Goal: Task Accomplishment & Management: Use online tool/utility

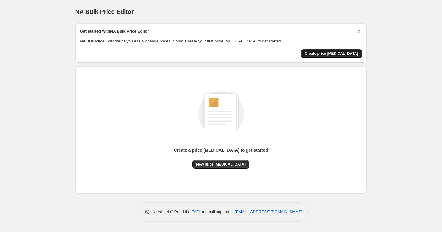
click at [319, 51] on span "Create price [MEDICAL_DATA]" at bounding box center [331, 53] width 53 height 5
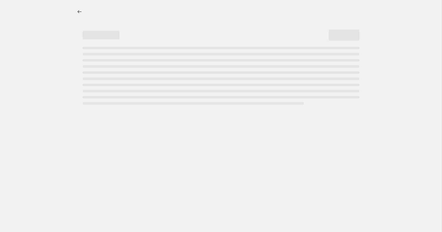
select select "percentage"
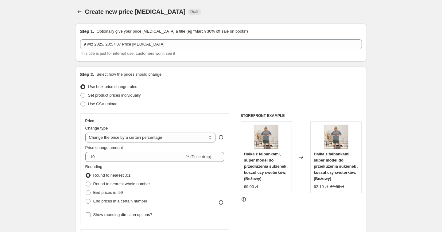
scroll to position [46, 0]
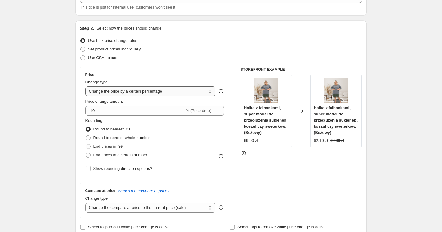
click at [132, 91] on select "Change the price to a certain amount Change the price by a certain amount Chang…" at bounding box center [150, 91] width 131 height 10
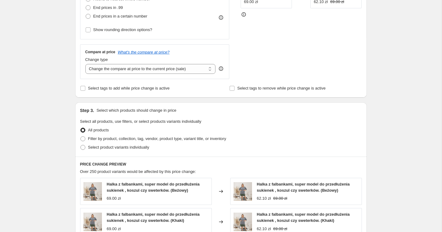
scroll to position [186, 0]
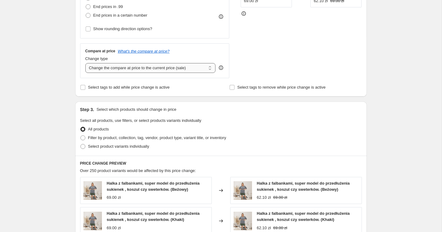
click at [145, 65] on select "Change the compare at price to the current price (sale) Change the compare at p…" at bounding box center [150, 68] width 131 height 10
click at [85, 63] on select "Change the compare at price to the current price (sale) Change the compare at p…" at bounding box center [150, 68] width 131 height 10
click at [145, 69] on select "Change the compare at price to the current price (sale) Change the compare at p…" at bounding box center [150, 68] width 131 height 10
click at [85, 63] on select "Change the compare at price to the current price (sale) Change the compare at p…" at bounding box center [150, 68] width 131 height 10
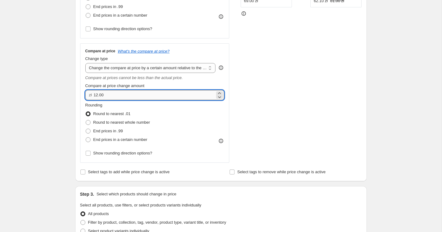
click at [138, 96] on input "12.00" at bounding box center [154, 95] width 121 height 10
click at [152, 70] on select "Change the compare at price to the current price (sale) Change the compare at p…" at bounding box center [150, 68] width 131 height 10
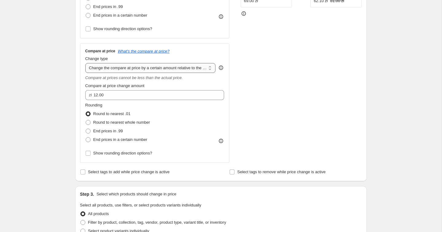
select select "percentage"
click at [85, 63] on select "Change the compare at price to the current price (sale) Change the compare at p…" at bounding box center [150, 68] width 131 height 10
type input "-15"
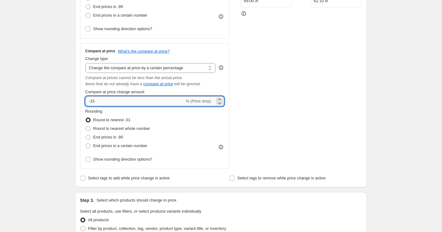
click at [124, 100] on input "-15" at bounding box center [134, 101] width 99 height 10
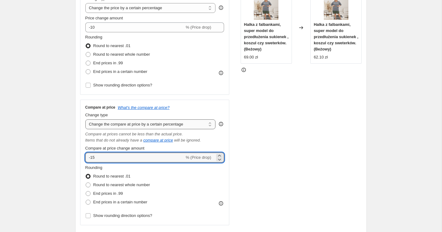
scroll to position [128, 0]
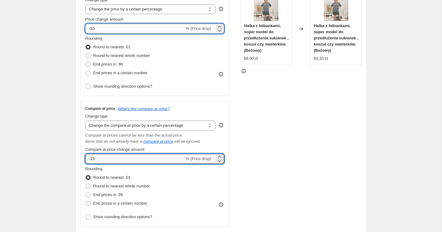
click at [126, 31] on input "-10" at bounding box center [134, 29] width 99 height 10
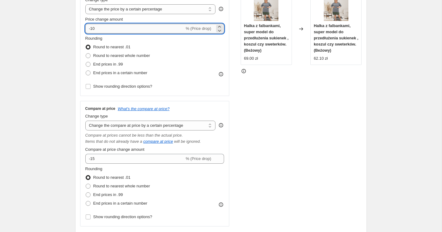
click at [126, 31] on input "-10" at bounding box center [134, 29] width 99 height 10
click at [128, 13] on select "Change the price to a certain amount Change the price by a certain amount Chang…" at bounding box center [150, 9] width 131 height 10
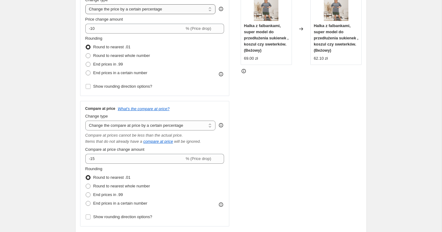
select select "to"
click at [85, 4] on select "Change the price to a certain amount Change the price by a certain amount Chang…" at bounding box center [150, 9] width 131 height 10
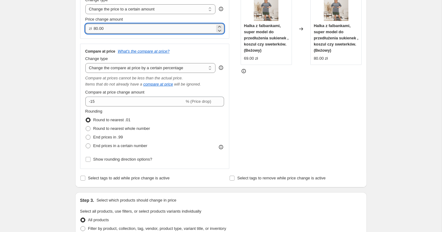
click at [114, 32] on input "80.00" at bounding box center [154, 29] width 121 height 10
type input "50.00"
click at [73, 45] on div "Step 1. Optionally give your price [MEDICAL_DATA] a title (eg "March 30% off sa…" at bounding box center [218, 189] width 297 height 598
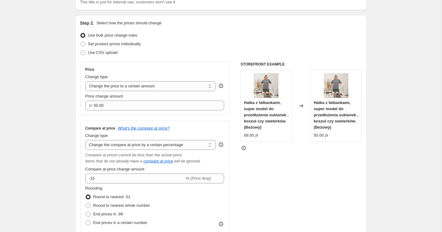
scroll to position [45, 0]
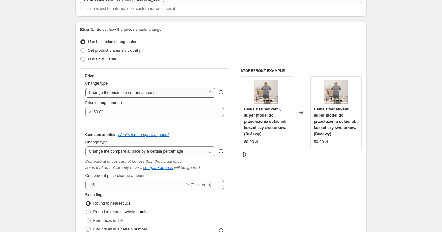
click at [101, 92] on select "Change the price to a certain amount Change the price by a certain amount Chang…" at bounding box center [150, 93] width 131 height 10
select select "no_change"
click at [85, 88] on select "Change the price to a certain amount Change the price by a certain amount Chang…" at bounding box center [150, 93] width 131 height 10
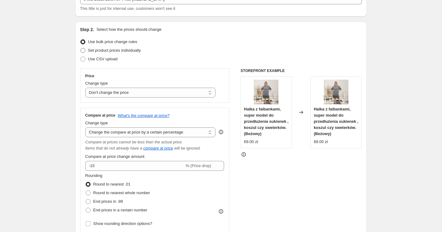
click at [129, 50] on span "Set product prices individually" at bounding box center [114, 50] width 53 height 5
click at [81, 48] on input "Set product prices individually" at bounding box center [80, 48] width 0 height 0
radio input "true"
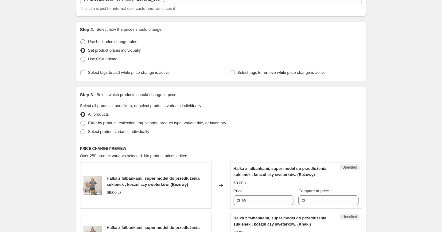
click at [123, 39] on span "Use bulk price change rules" at bounding box center [112, 42] width 49 height 6
click at [81, 39] on input "Use bulk price change rules" at bounding box center [80, 39] width 0 height 0
radio input "true"
select select "no_change"
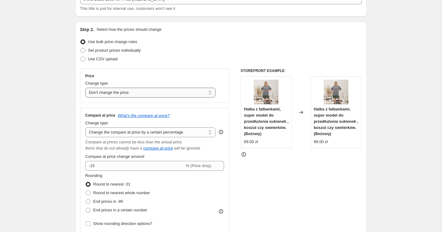
click at [114, 90] on select "Change the price to a certain amount Change the price by a certain amount Chang…" at bounding box center [150, 93] width 131 height 10
click at [85, 88] on select "Change the price to a certain amount Change the price by a certain amount Chang…" at bounding box center [150, 93] width 131 height 10
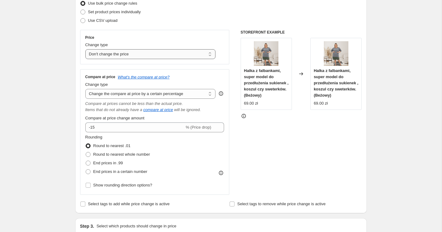
scroll to position [76, 0]
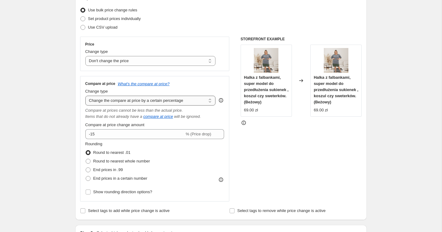
click at [114, 100] on select "Change the compare at price to the current price (sale) Change the compare at p…" at bounding box center [150, 101] width 131 height 10
select select "pp"
click at [85, 96] on select "Change the compare at price to the current price (sale) Change the compare at p…" at bounding box center [150, 101] width 131 height 10
type input "20"
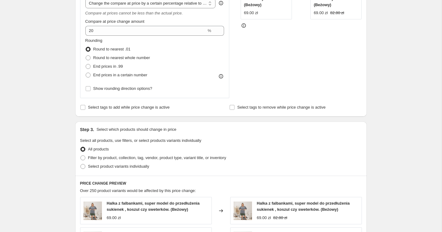
scroll to position [0, 0]
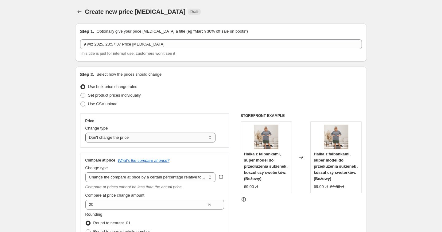
click at [116, 135] on select "Change the price to a certain amount Change the price by a certain amount Chang…" at bounding box center [150, 137] width 131 height 10
click at [85, 132] on select "Change the price to a certain amount Change the price by a certain amount Chang…" at bounding box center [150, 137] width 131 height 10
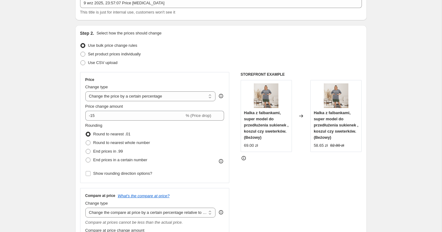
scroll to position [43, 0]
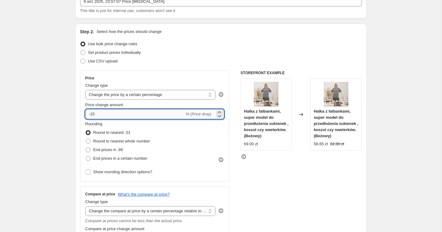
click at [126, 113] on input "-15" at bounding box center [134, 114] width 99 height 10
click at [129, 96] on select "Change the price to a certain amount Change the price by a certain amount Chang…" at bounding box center [150, 95] width 131 height 10
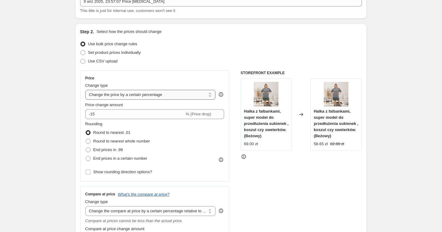
select select "to"
click at [85, 90] on select "Change the price to a certain amount Change the price by a certain amount Chang…" at bounding box center [150, 95] width 131 height 10
type input "80.00"
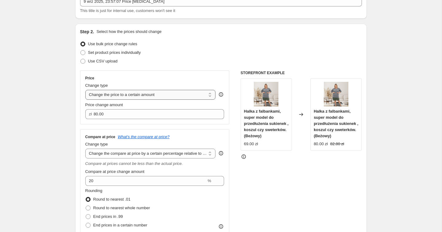
click at [120, 98] on select "Change the price to a certain amount Change the price by a certain amount Chang…" at bounding box center [150, 95] width 131 height 10
click at [115, 93] on select "Change the price to a certain amount Change the price by a certain amount Chang…" at bounding box center [150, 95] width 131 height 10
select select "by"
click at [85, 90] on select "Change the price to a certain amount Change the price by a certain amount Chang…" at bounding box center [150, 95] width 131 height 10
type input "-10.00"
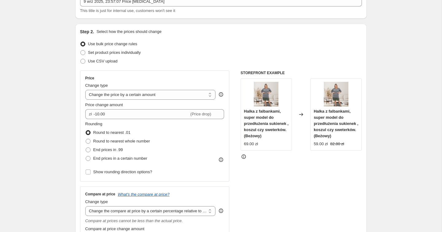
click at [124, 83] on div "Change type" at bounding box center [150, 85] width 131 height 6
click at [118, 96] on select "Change the price to a certain amount Change the price by a certain amount Chang…" at bounding box center [150, 95] width 131 height 10
click at [85, 90] on select "Change the price to a certain amount Change the price by a certain amount Chang…" at bounding box center [150, 95] width 131 height 10
click at [119, 94] on select "Change the price to a certain amount Change the price by a certain amount Chang…" at bounding box center [150, 95] width 131 height 10
select select "to"
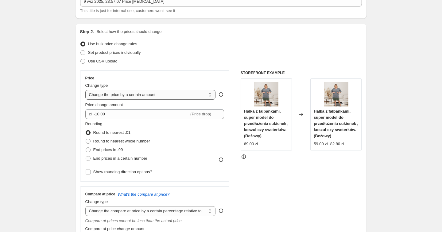
click at [85, 90] on select "Change the price to a certain amount Change the price by a certain amount Chang…" at bounding box center [150, 95] width 131 height 10
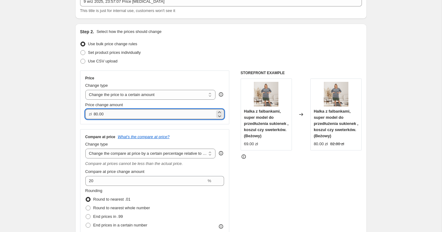
click at [104, 116] on input "80.00" at bounding box center [154, 114] width 121 height 10
type input "50.00"
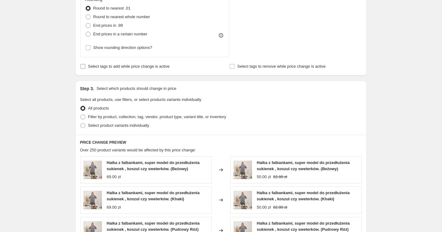
scroll to position [231, 0]
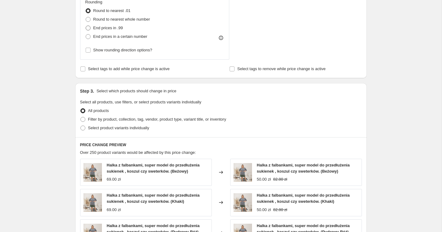
click at [118, 29] on span "End prices in .99" at bounding box center [108, 27] width 30 height 5
click at [86, 26] on input "End prices in .99" at bounding box center [86, 25] width 0 height 0
radio input "true"
click at [115, 35] on span "End prices in a certain number" at bounding box center [120, 36] width 54 height 5
click at [86, 34] on input "End prices in a certain number" at bounding box center [86, 34] width 0 height 0
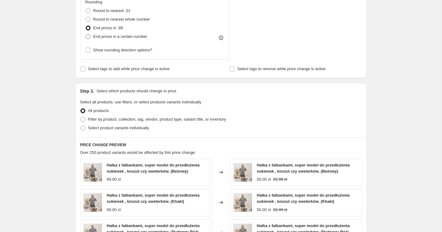
radio input "true"
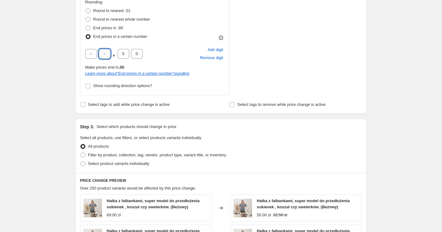
click at [108, 51] on input "text" at bounding box center [105, 54] width 12 height 10
type input "9"
type input "0"
click at [58, 57] on div "Create new price [MEDICAL_DATA]. This page is ready Create new price [MEDICAL_D…" at bounding box center [221, 110] width 442 height 683
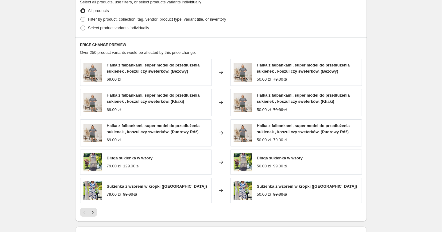
scroll to position [349, 0]
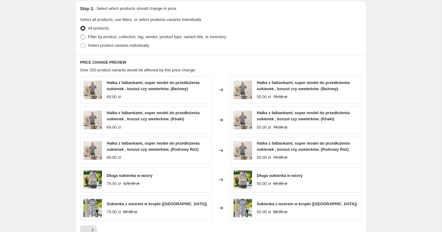
click at [101, 38] on span "Filter by product, collection, tag, vendor, product type, variant title, or inv…" at bounding box center [157, 36] width 138 height 5
click at [81, 35] on input "Filter by product, collection, tag, vendor, product type, variant title, or inv…" at bounding box center [80, 34] width 0 height 0
radio input "true"
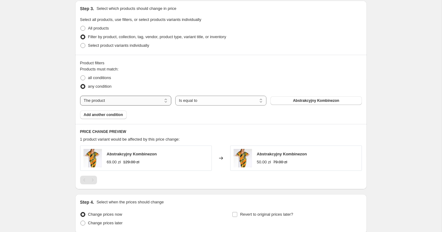
click at [121, 101] on select "The product The product's collection The product's tag The product's vendor The…" at bounding box center [125, 101] width 91 height 10
select select "collection"
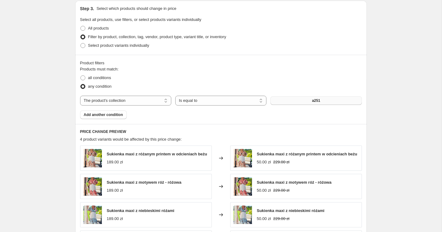
click at [312, 102] on span "a251" at bounding box center [316, 100] width 8 height 5
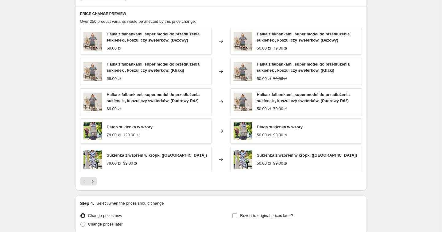
scroll to position [467, 0]
click at [278, 132] on strike "99.00 zł" at bounding box center [280, 134] width 14 height 6
click at [292, 136] on div "50.00 zł 99.00 zł" at bounding box center [280, 134] width 46 height 6
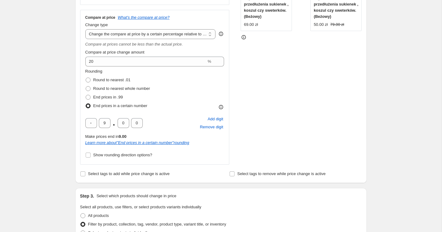
scroll to position [161, 0]
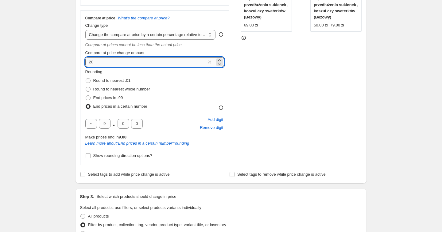
click at [164, 61] on input "20" at bounding box center [145, 62] width 121 height 10
click at [55, 85] on div "Create new price [MEDICAL_DATA]. This page is ready Create new price [MEDICAL_D…" at bounding box center [221, 215] width 442 height 752
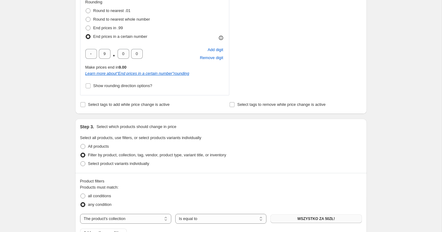
scroll to position [123, 0]
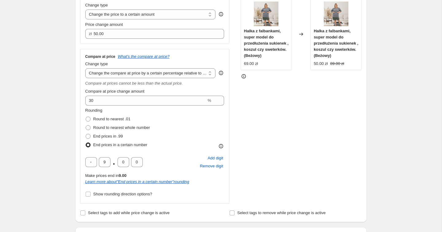
click at [109, 108] on fieldset "Rounding Round to nearest .01 Round to nearest whole number End prices in .99 E…" at bounding box center [117, 128] width 65 height 42
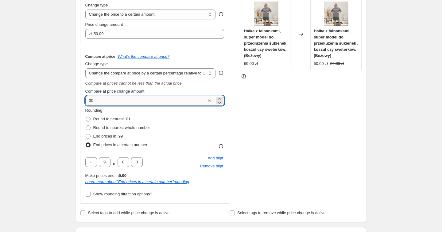
click at [109, 100] on input "30" at bounding box center [145, 101] width 121 height 10
type input "50"
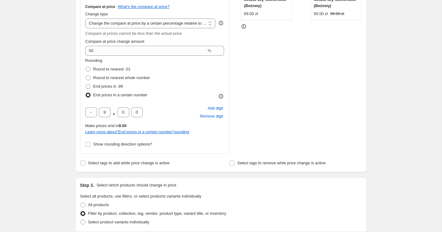
scroll to position [172, 0]
click at [163, 23] on select "Change the compare at price to the current price (sale) Change the compare at p…" at bounding box center [150, 24] width 131 height 10
select select "bp"
click at [85, 19] on select "Change the compare at price to the current price (sale) Change the compare at p…" at bounding box center [150, 24] width 131 height 10
type input "12.00"
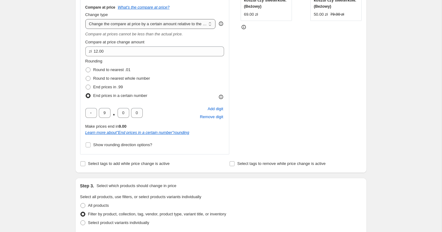
click at [155, 25] on select "Change the compare at price to the current price (sale) Change the compare at p…" at bounding box center [150, 24] width 131 height 10
select select "percentage"
click at [85, 19] on select "Change the compare at price to the current price (sale) Change the compare at p…" at bounding box center [150, 24] width 131 height 10
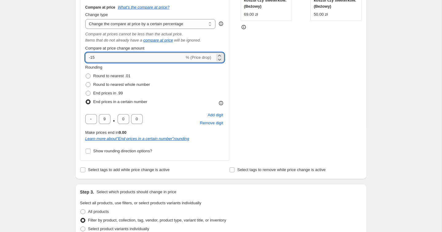
click at [120, 60] on input "-15" at bounding box center [134, 58] width 99 height 10
type input "50"
click at [66, 72] on div "Create new price [MEDICAL_DATA]. This page is ready Create new price [MEDICAL_D…" at bounding box center [221, 207] width 442 height 758
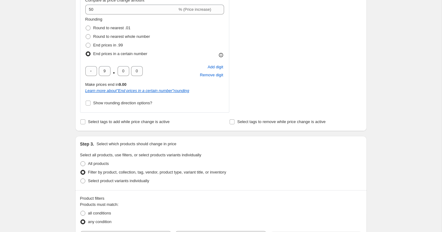
scroll to position [222, 0]
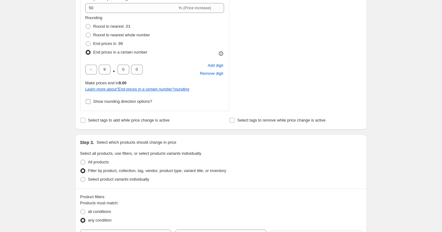
click at [136, 103] on span "Show rounding direction options?" at bounding box center [122, 101] width 59 height 5
click at [91, 103] on input "Show rounding direction options?" at bounding box center [88, 101] width 5 height 5
checkbox input "true"
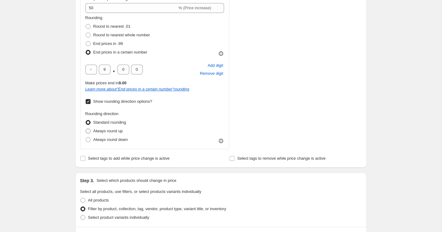
click at [112, 130] on span "Always round up" at bounding box center [107, 130] width 29 height 5
click at [86, 129] on input "Always round up" at bounding box center [86, 128] width 0 height 0
radio input "true"
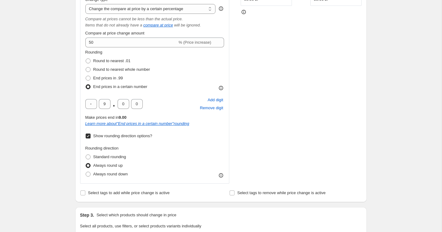
scroll to position [179, 0]
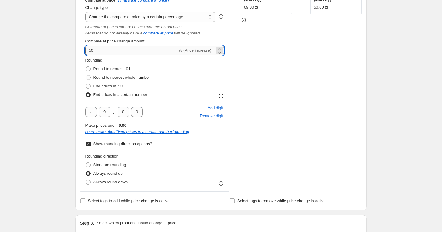
click at [99, 49] on input "50" at bounding box center [131, 50] width 92 height 10
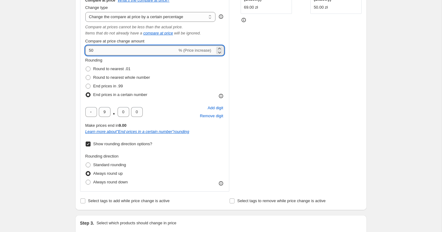
click at [99, 49] on input "50" at bounding box center [131, 50] width 92 height 10
type input "35"
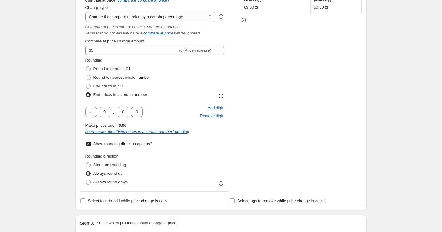
click at [67, 64] on div "Create new price [MEDICAL_DATA]. This page is ready Create new price [MEDICAL_D…" at bounding box center [221, 219] width 442 height 796
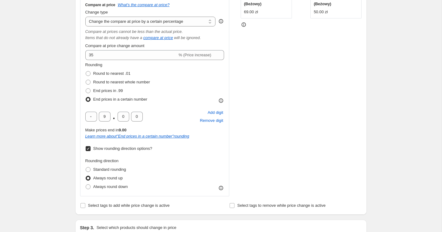
scroll to position [155, 0]
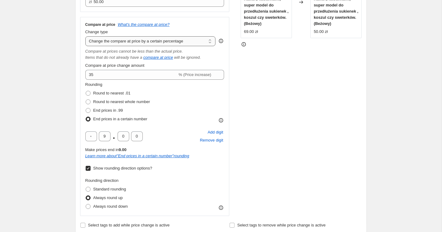
click at [108, 41] on select "Change the compare at price to the current price (sale) Change the compare at p…" at bounding box center [150, 41] width 131 height 10
select select "pp"
click at [85, 36] on select "Change the compare at price to the current price (sale) Change the compare at p…" at bounding box center [150, 41] width 131 height 10
type input "20"
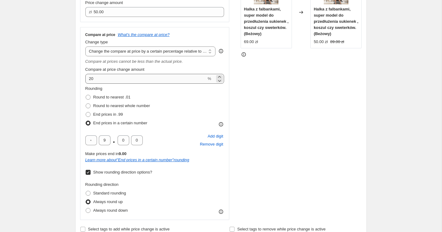
scroll to position [146, 0]
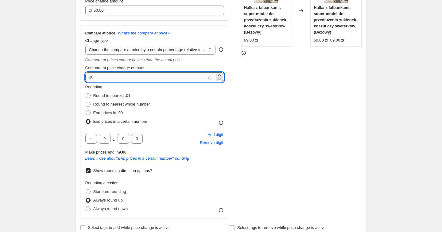
click at [118, 79] on input "20" at bounding box center [145, 77] width 121 height 10
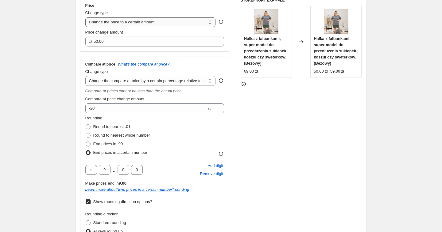
scroll to position [117, 0]
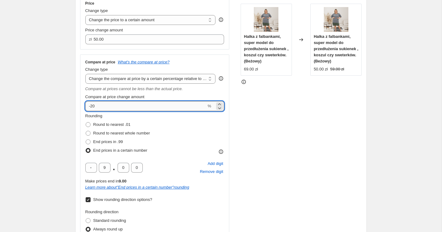
click at [105, 104] on input "-20" at bounding box center [145, 106] width 121 height 10
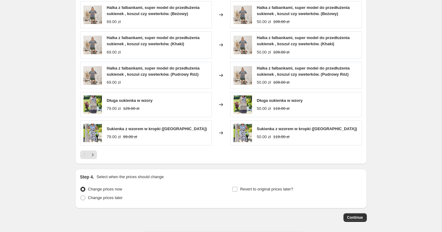
scroll to position [531, 0]
click at [94, 152] on icon "Next" at bounding box center [93, 154] width 6 height 6
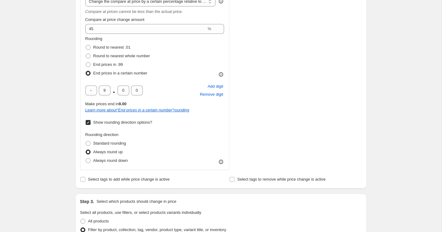
scroll to position [135, 0]
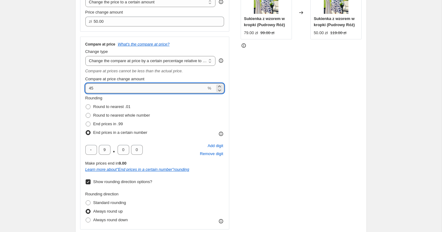
click at [108, 88] on input "45" at bounding box center [145, 88] width 121 height 10
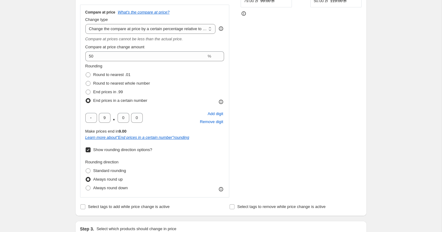
scroll to position [164, 0]
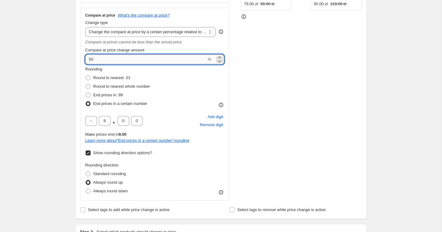
click at [100, 59] on input "50" at bounding box center [145, 59] width 121 height 10
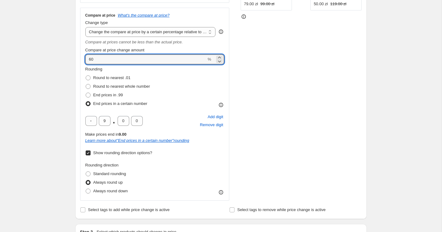
type input "60"
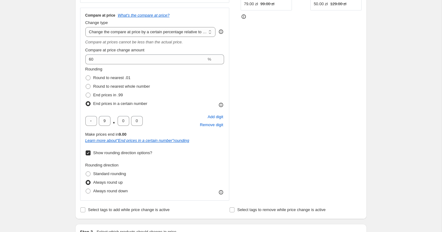
click at [43, 68] on div "Create new price [MEDICAL_DATA]. This page is ready Create new price [MEDICAL_D…" at bounding box center [221, 227] width 442 height 782
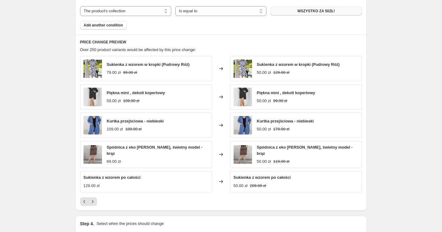
scroll to position [477, 0]
click at [83, 198] on icon "Previous" at bounding box center [84, 201] width 6 height 6
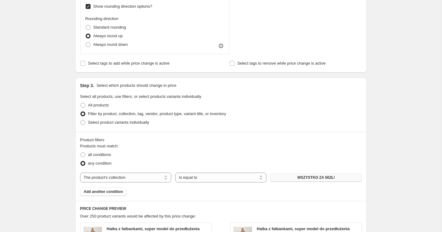
scroll to position [319, 0]
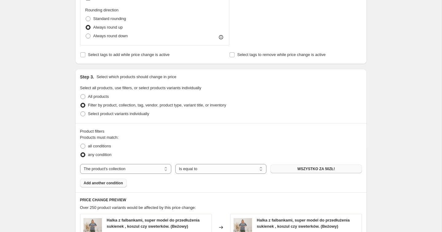
click at [101, 184] on span "Add another condition" at bounding box center [103, 182] width 39 height 5
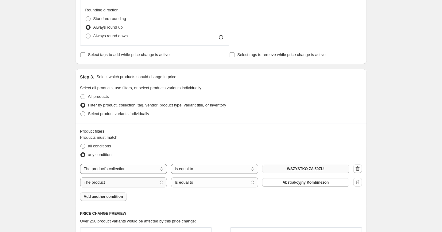
click at [106, 183] on select "The product The product's collection The product's tag The product's vendor The…" at bounding box center [123, 182] width 87 height 10
click at [356, 184] on icon "button" at bounding box center [358, 182] width 6 height 6
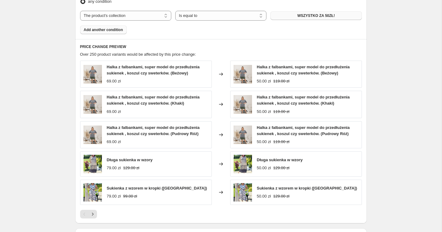
scroll to position [415, 0]
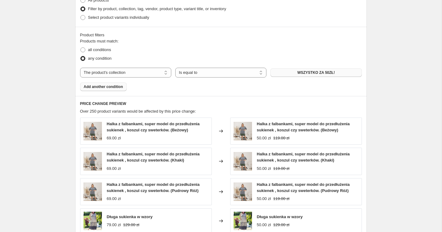
click at [117, 83] on button "Add another condition" at bounding box center [103, 86] width 47 height 9
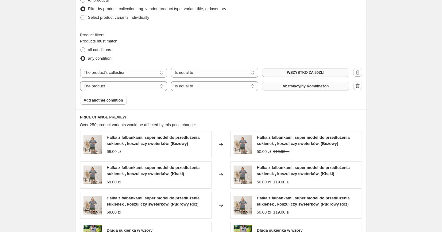
click at [296, 84] on span "Abstrakcyjny Kombinezon" at bounding box center [306, 86] width 46 height 5
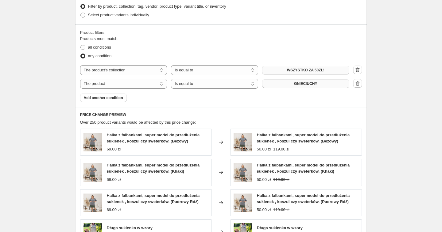
scroll to position [414, 0]
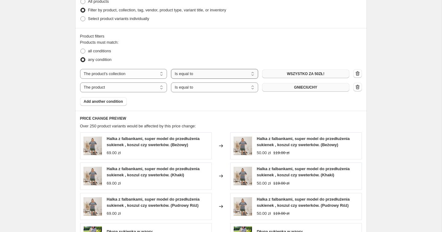
click at [174, 72] on select "Is equal to Is not equal to" at bounding box center [214, 74] width 87 height 10
click at [204, 72] on select "Is equal to Is not equal to" at bounding box center [214, 74] width 87 height 10
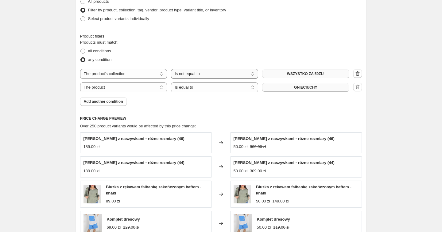
click at [198, 74] on select "Is equal to Is not equal to" at bounding box center [214, 74] width 87 height 10
select select "equal"
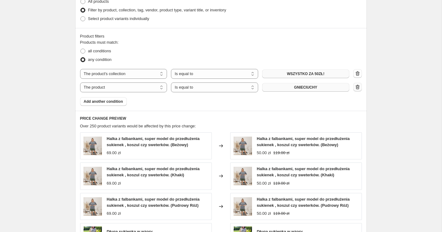
click at [358, 88] on icon "button" at bounding box center [358, 87] width 6 height 6
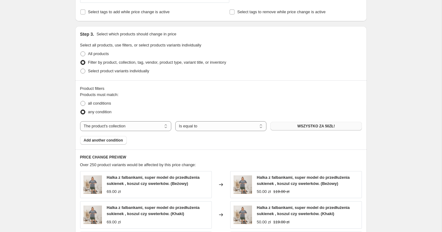
scroll to position [343, 0]
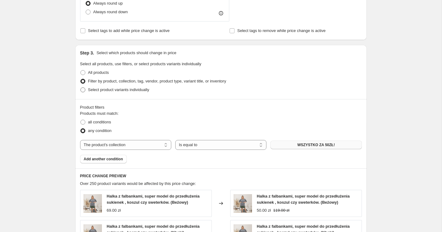
click at [97, 93] on label "Select product variants individually" at bounding box center [114, 89] width 69 height 9
click at [81, 88] on input "Select product variants individually" at bounding box center [80, 87] width 0 height 0
radio input "true"
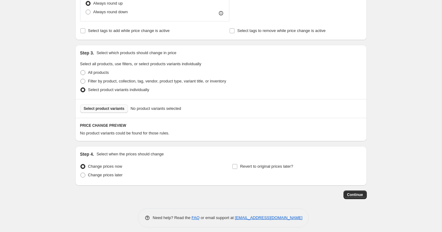
click at [113, 108] on span "Select product variants" at bounding box center [104, 108] width 41 height 5
click at [106, 72] on span "All products" at bounding box center [98, 72] width 21 height 5
click at [81, 70] on input "All products" at bounding box center [80, 70] width 0 height 0
radio input "true"
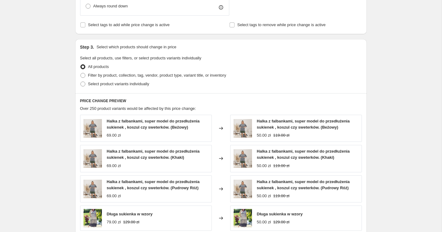
scroll to position [350, 0]
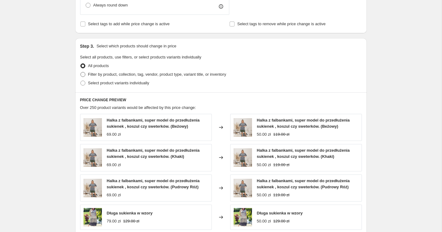
click at [105, 75] on span "Filter by product, collection, tag, vendor, product type, variant title, or inv…" at bounding box center [157, 74] width 138 height 5
click at [81, 72] on input "Filter by product, collection, tag, vendor, product type, variant title, or inv…" at bounding box center [80, 72] width 0 height 0
radio input "true"
select select "collection"
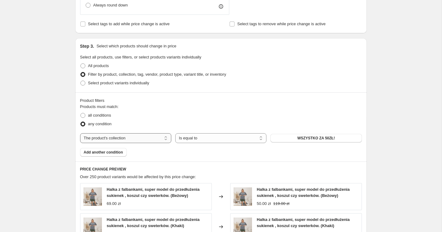
click at [110, 142] on select "The product The product's collection The product's tag The product's vendor The…" at bounding box center [125, 138] width 91 height 10
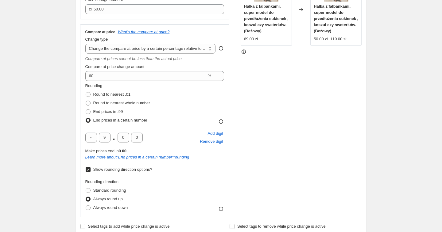
scroll to position [138, 0]
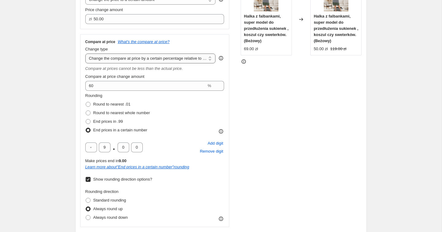
click at [141, 56] on select "Change the compare at price to the current price (sale) Change the compare at p…" at bounding box center [150, 58] width 131 height 10
click at [92, 62] on select "Change the compare at price to the current price (sale) Change the compare at p…" at bounding box center [150, 58] width 131 height 10
click at [85, 53] on select "Change the compare at price to the current price (sale) Change the compare at p…" at bounding box center [150, 58] width 131 height 10
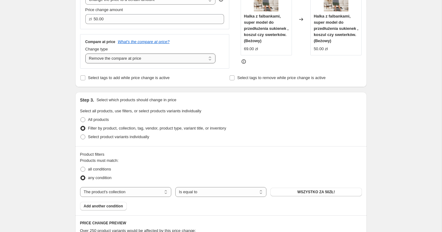
click at [103, 63] on select "Change the compare at price to the current price (sale) Change the compare at p…" at bounding box center [150, 58] width 131 height 10
click at [85, 53] on select "Change the compare at price to the current price (sale) Change the compare at p…" at bounding box center [150, 58] width 131 height 10
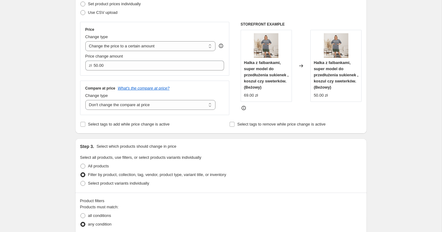
scroll to position [90, 0]
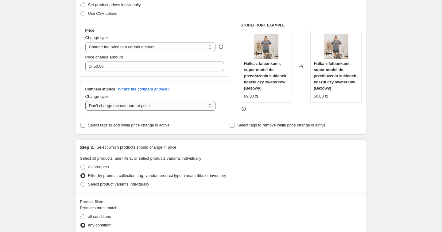
click at [112, 104] on select "Change the compare at price to the current price (sale) Change the compare at p…" at bounding box center [150, 106] width 131 height 10
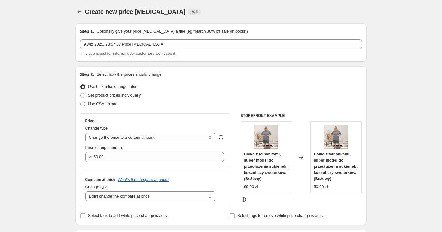
scroll to position [23, 0]
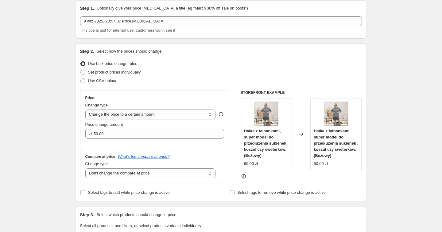
click at [109, 105] on div "Change type" at bounding box center [150, 105] width 131 height 6
click at [109, 104] on div "Change type" at bounding box center [150, 105] width 131 height 6
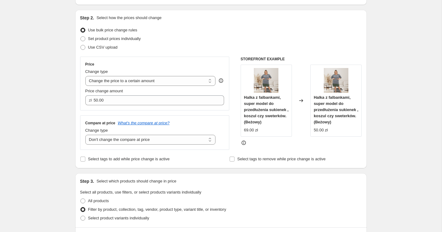
click at [223, 81] on icon at bounding box center [221, 80] width 6 height 6
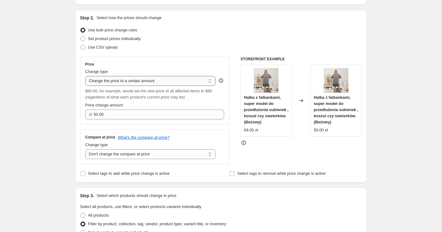
click at [180, 84] on select "Change the price to a certain amount Change the price by a certain amount Chang…" at bounding box center [150, 81] width 131 height 10
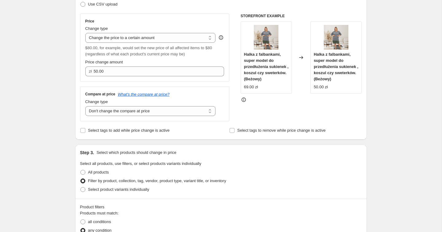
scroll to position [110, 0]
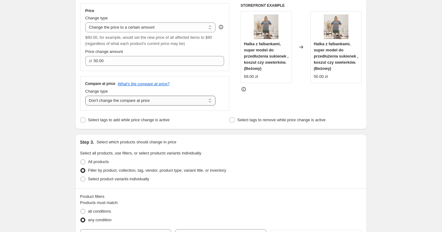
click at [179, 96] on select "Change the compare at price to the current price (sale) Change the compare at p…" at bounding box center [150, 101] width 131 height 10
click at [108, 96] on select "Change the compare at price to the current price (sale) Change the compare at p…" at bounding box center [150, 101] width 131 height 10
click at [85, 96] on select "Change the compare at price to the current price (sale) Change the compare at p…" at bounding box center [150, 101] width 131 height 10
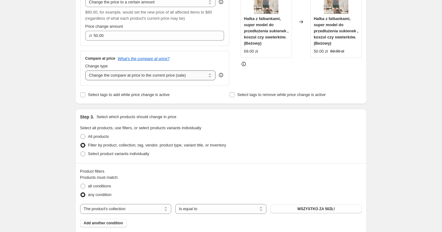
scroll to position [110, 0]
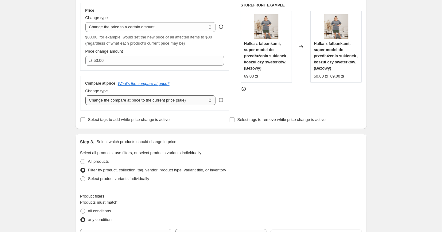
click at [134, 103] on select "Change the compare at price to the current price (sale) Change the compare at p…" at bounding box center [150, 100] width 131 height 10
select select "no_change"
click at [85, 95] on select "Change the compare at price to the current price (sale) Change the compare at p…" at bounding box center [150, 100] width 131 height 10
click at [130, 123] on label "Select tags to add while price change is active" at bounding box center [125, 119] width 90 height 9
click at [85, 122] on input "Select tags to add while price change is active" at bounding box center [82, 119] width 5 height 5
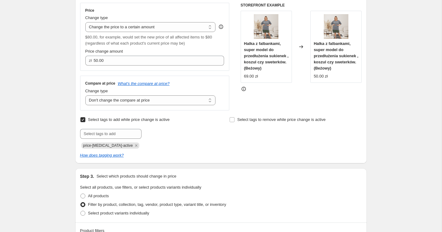
click at [129, 120] on span "Select tags to add while price change is active" at bounding box center [129, 119] width 82 height 5
click at [85, 120] on input "Select tags to add while price change is active" at bounding box center [82, 119] width 5 height 5
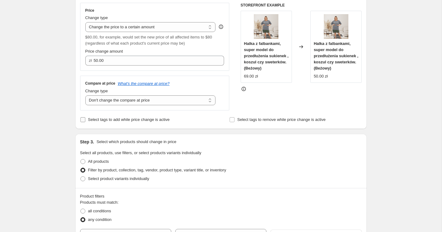
click at [129, 120] on span "Select tags to add while price change is active" at bounding box center [129, 119] width 82 height 5
click at [85, 120] on input "Select tags to add while price change is active" at bounding box center [82, 119] width 5 height 5
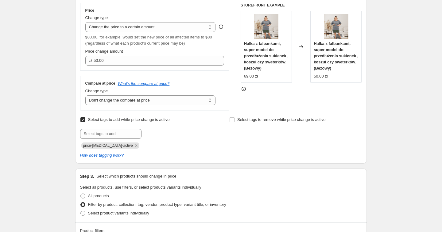
click at [129, 120] on span "Select tags to add while price change is active" at bounding box center [129, 119] width 82 height 5
click at [85, 120] on input "Select tags to add while price change is active" at bounding box center [82, 119] width 5 height 5
checkbox input "false"
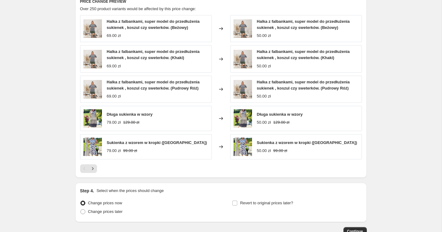
scroll to position [374, 0]
click at [95, 166] on icon "Next" at bounding box center [93, 168] width 6 height 6
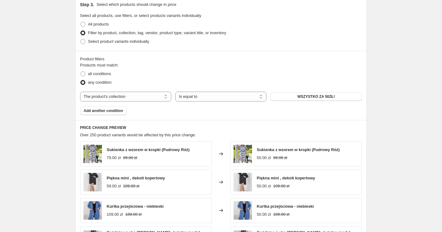
scroll to position [238, 0]
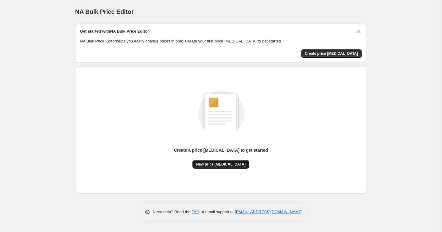
click at [229, 163] on span "New price [MEDICAL_DATA]" at bounding box center [220, 164] width 49 height 5
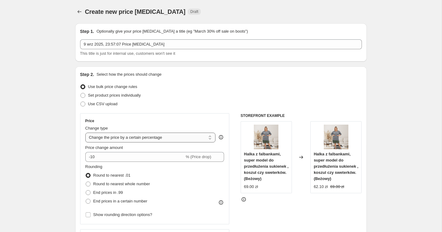
click at [125, 136] on select "Change the price to a certain amount Change the price by a certain amount Chang…" at bounding box center [150, 137] width 131 height 10
select select "no_change"
click at [85, 132] on select "Change the price to a certain amount Change the price by a certain amount Chang…" at bounding box center [150, 137] width 131 height 10
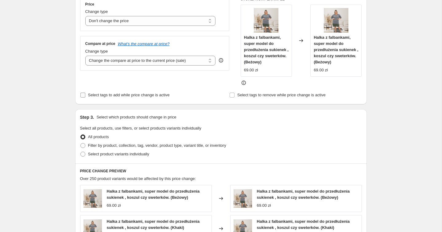
scroll to position [114, 0]
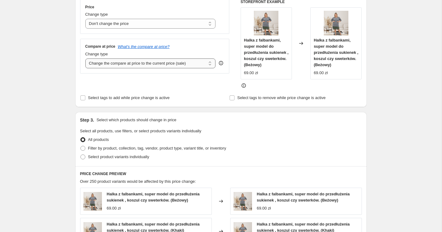
click at [121, 60] on select "Change the compare at price to the current price (sale) Change the compare at p…" at bounding box center [150, 63] width 131 height 10
click at [85, 58] on select "Change the compare at price to the current price (sale) Change the compare at p…" at bounding box center [150, 63] width 131 height 10
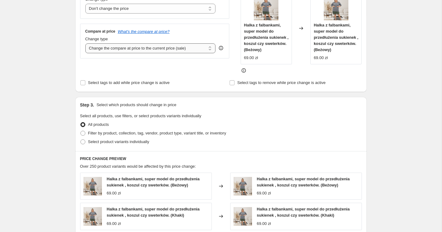
scroll to position [117, 0]
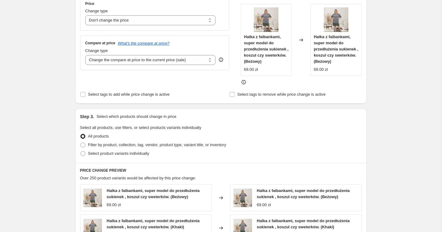
click at [122, 46] on div "Compare at price What's the compare at price? Change type Change the compare at…" at bounding box center [154, 53] width 139 height 24
click at [122, 52] on div "Change type" at bounding box center [150, 51] width 131 height 6
click at [122, 57] on select "Change the compare at price to the current price (sale) Change the compare at p…" at bounding box center [150, 60] width 131 height 10
click at [85, 55] on select "Change the compare at price to the current price (sale) Change the compare at p…" at bounding box center [150, 60] width 131 height 10
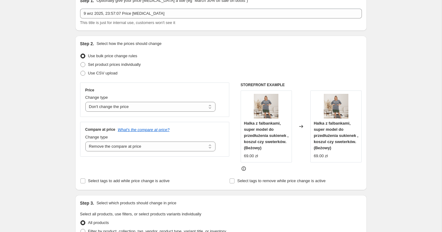
scroll to position [18, 0]
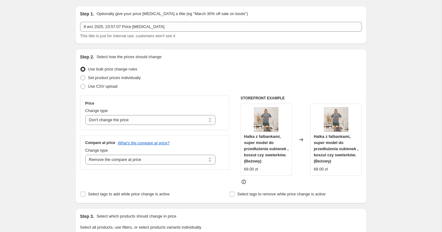
click at [118, 165] on div "Compare at price What's the compare at price? Change type Change the compare at…" at bounding box center [155, 152] width 150 height 34
click at [119, 158] on select "Change the compare at price to the current price (sale) Change the compare at p…" at bounding box center [150, 160] width 131 height 10
click at [85, 155] on select "Change the compare at price to the current price (sale) Change the compare at p…" at bounding box center [150, 160] width 131 height 10
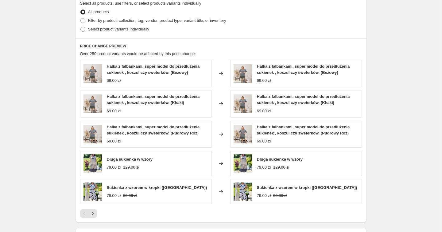
scroll to position [241, 0]
click at [94, 213] on icon "Next" at bounding box center [93, 213] width 6 height 6
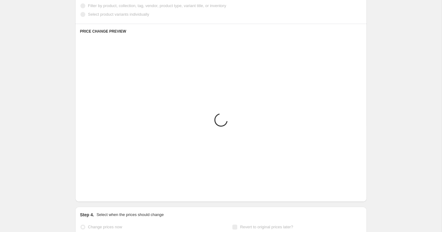
scroll to position [226, 0]
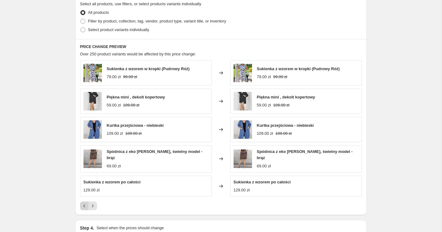
click at [81, 202] on icon "Previous" at bounding box center [84, 205] width 6 height 6
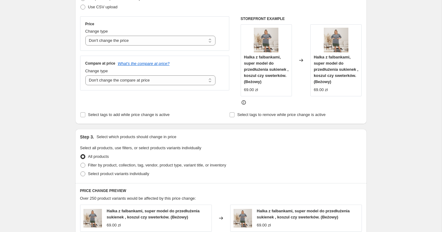
scroll to position [97, 0]
click at [120, 83] on select "Change the compare at price to the current price (sale) Change the compare at p…" at bounding box center [150, 80] width 131 height 10
click at [85, 75] on select "Change the compare at price to the current price (sale) Change the compare at p…" at bounding box center [150, 80] width 131 height 10
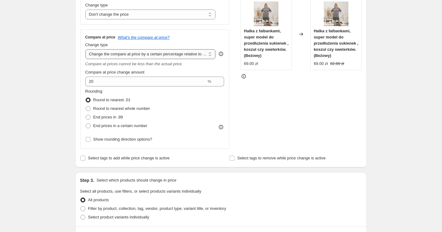
scroll to position [122, 0]
click at [128, 54] on select "Change the compare at price to the current price (sale) Change the compare at p…" at bounding box center [150, 55] width 131 height 10
select select "percentage"
click at [85, 50] on select "Change the compare at price to the current price (sale) Change the compare at p…" at bounding box center [150, 55] width 131 height 10
type input "-15"
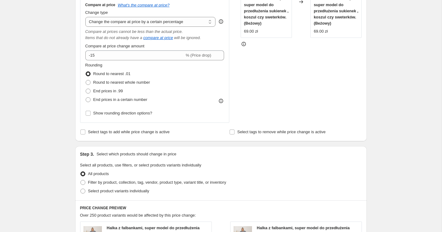
scroll to position [153, 0]
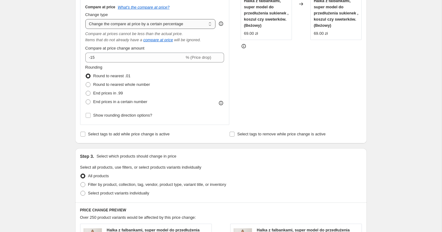
click at [129, 22] on select "Change the compare at price to the current price (sale) Change the compare at p…" at bounding box center [150, 24] width 131 height 10
click at [93, 22] on select "Change the compare at price to the current price (sale) Change the compare at p…" at bounding box center [150, 24] width 131 height 10
select select "by"
click at [85, 19] on select "Change the compare at price to the current price (sale) Change the compare at p…" at bounding box center [150, 24] width 131 height 10
type input "-10.00"
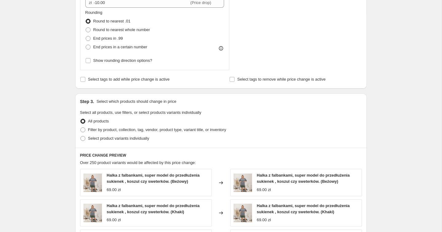
scroll to position [208, 0]
click at [124, 128] on span "Filter by product, collection, tag, vendor, product type, variant title, or inv…" at bounding box center [157, 129] width 138 height 5
click at [81, 127] on input "Filter by product, collection, tag, vendor, product type, variant title, or inv…" at bounding box center [80, 127] width 0 height 0
radio input "true"
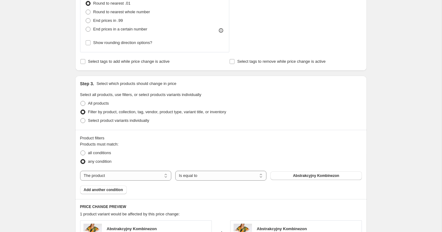
scroll to position [234, 0]
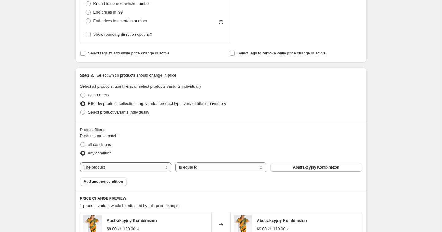
click at [108, 168] on select "The product The product's collection The product's tag The product's vendor The…" at bounding box center [125, 167] width 91 height 10
select select "collection"
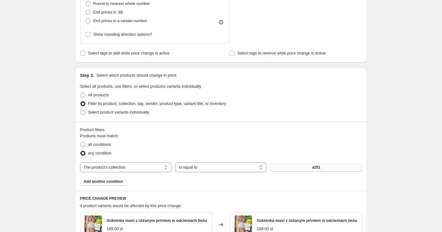
click at [312, 170] on button "a251" at bounding box center [316, 167] width 91 height 9
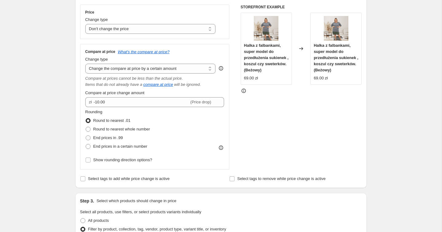
scroll to position [108, 0]
click at [140, 66] on select "Change the compare at price to the current price (sale) Change the compare at p…" at bounding box center [150, 69] width 131 height 10
select select "percentage"
click at [85, 64] on select "Change the compare at price to the current price (sale) Change the compare at p…" at bounding box center [150, 69] width 131 height 10
type input "-15"
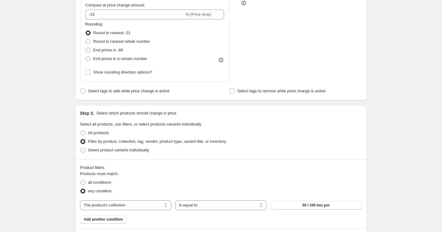
scroll to position [145, 0]
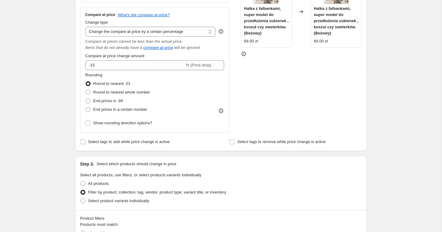
click at [143, 37] on div "Compare at price What's the compare at price? Change type Change the compare at…" at bounding box center [154, 69] width 139 height 115
click at [143, 32] on select "Change the compare at price to the current price (sale) Change the compare at p…" at bounding box center [150, 32] width 131 height 10
select select "bp"
click at [85, 27] on select "Change the compare at price to the current price (sale) Change the compare at p…" at bounding box center [150, 32] width 131 height 10
type input "12.00"
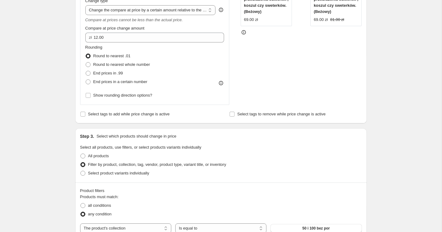
scroll to position [167, 0]
click at [143, 8] on select "Change the compare at price to the current price (sale) Change the compare at p…" at bounding box center [150, 11] width 131 height 10
select select "pp"
click at [85, 6] on select "Change the compare at price to the current price (sale) Change the compare at p…" at bounding box center [150, 11] width 131 height 10
type input "20"
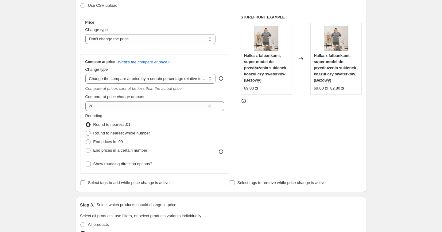
scroll to position [98, 0]
click at [133, 34] on select "Change the price to a certain amount Change the price by a certain amount Chang…" at bounding box center [150, 39] width 131 height 10
select select "by"
click at [85, 34] on select "Change the price to a certain amount Change the price by a certain amount Chang…" at bounding box center [150, 39] width 131 height 10
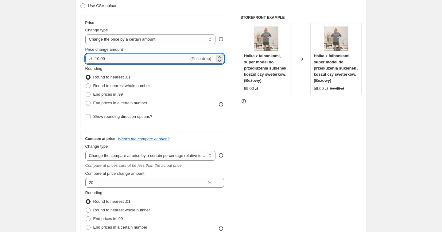
click at [118, 56] on input "-10.00" at bounding box center [142, 59] width 96 height 10
type input "1.00"
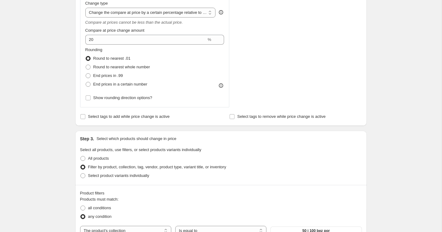
scroll to position [239, 0]
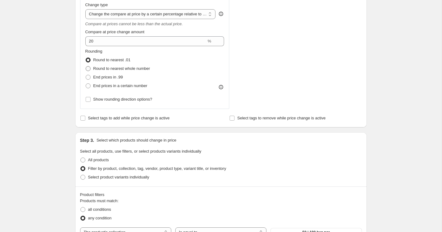
click at [97, 66] on span "Round to nearest whole number" at bounding box center [121, 68] width 57 height 5
click at [86, 66] on input "Round to nearest whole number" at bounding box center [86, 66] width 0 height 0
radio input "true"
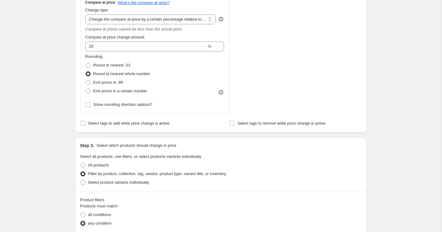
scroll to position [214, 0]
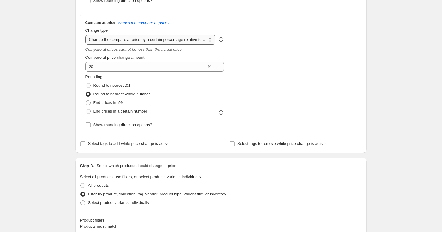
click at [100, 37] on select "Change the compare at price to the current price (sale) Change the compare at p…" at bounding box center [150, 40] width 131 height 10
click at [85, 35] on select "Change the compare at price to the current price (sale) Change the compare at p…" at bounding box center [150, 40] width 131 height 10
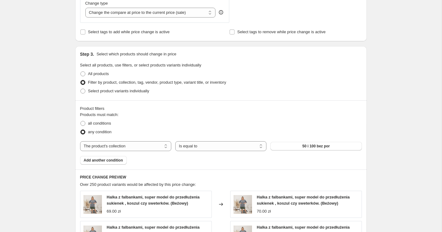
scroll to position [229, 0]
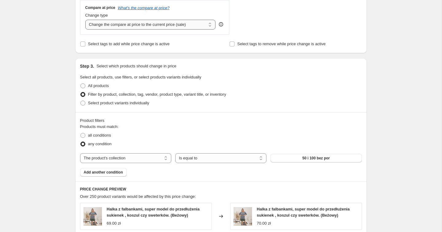
click at [116, 26] on select "Change the compare at price to the current price (sale) Change the compare at p…" at bounding box center [150, 25] width 131 height 10
click at [85, 20] on select "Change the compare at price to the current price (sale) Change the compare at p…" at bounding box center [150, 25] width 131 height 10
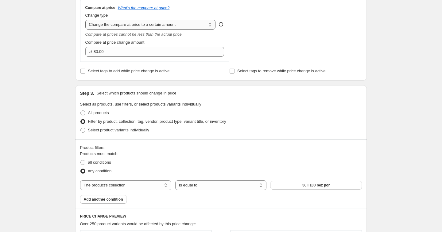
click at [125, 24] on select "Change the compare at price to the current price (sale) Change the compare at p…" at bounding box center [150, 25] width 131 height 10
select select "by"
click at [85, 20] on select "Change the compare at price to the current price (sale) Change the compare at p…" at bounding box center [150, 25] width 131 height 10
type input "-10.00"
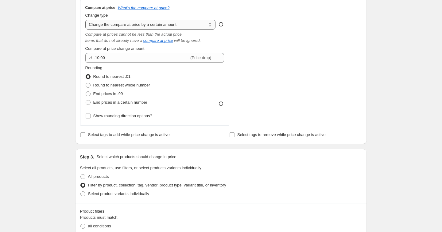
click at [127, 28] on select "Change the compare at price to the current price (sale) Change the compare at p…" at bounding box center [150, 25] width 131 height 10
select select "percentage"
click at [85, 20] on select "Change the compare at price to the current price (sale) Change the compare at p…" at bounding box center [150, 25] width 131 height 10
type input "-15"
click at [118, 25] on select "Change the compare at price to the current price (sale) Change the compare at p…" at bounding box center [150, 25] width 131 height 10
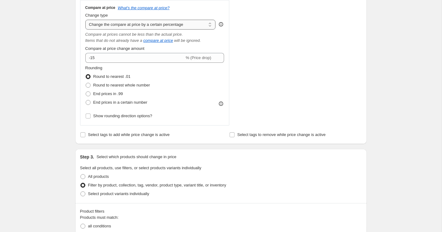
select select "by"
click at [85, 20] on select "Change the compare at price to the current price (sale) Change the compare at p…" at bounding box center [150, 25] width 131 height 10
type input "-10.00"
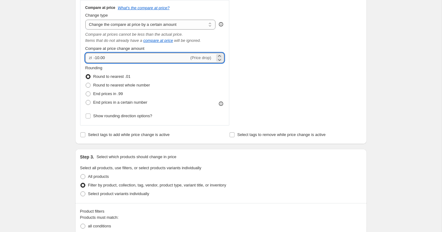
click at [115, 60] on input "-10.00" at bounding box center [142, 58] width 96 height 10
type input "-1.00"
click at [45, 72] on div "Create new price [MEDICAL_DATA]. This page is ready Create new price [MEDICAL_D…" at bounding box center [221, 156] width 442 height 771
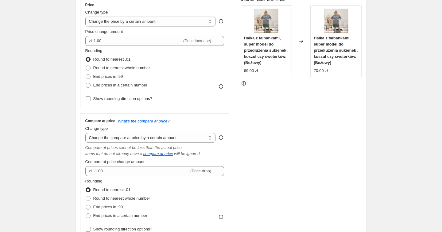
scroll to position [104, 0]
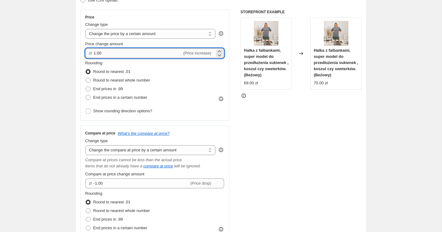
click at [96, 56] on input "1.00" at bounding box center [138, 53] width 88 height 10
click at [96, 55] on input "1.00" at bounding box center [138, 53] width 88 height 10
type input "-1.00"
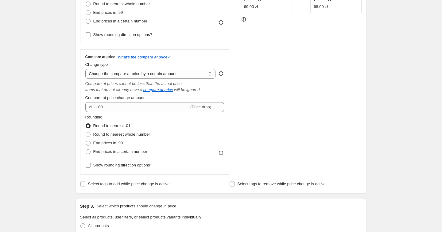
scroll to position [178, 0]
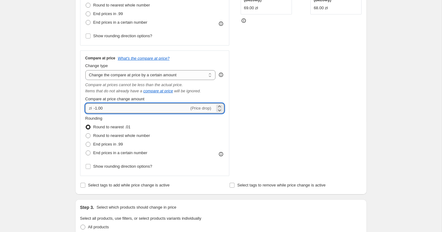
click at [118, 107] on input "-1.00" at bounding box center [142, 108] width 96 height 10
type input "1.00"
click at [40, 107] on div "Create new price [MEDICAL_DATA]. This page is ready Create new price [MEDICAL_D…" at bounding box center [221, 207] width 442 height 771
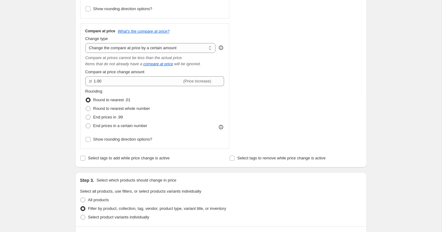
scroll to position [193, 0]
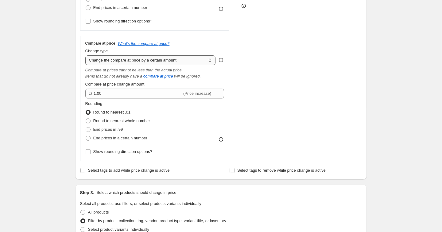
click at [123, 64] on select "Change the compare at price to the current price (sale) Change the compare at p…" at bounding box center [150, 60] width 131 height 10
select select "bp"
click at [85, 55] on select "Change the compare at price to the current price (sale) Change the compare at p…" at bounding box center [150, 60] width 131 height 10
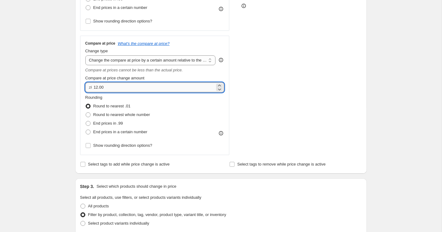
click at [113, 90] on input "12.00" at bounding box center [154, 87] width 121 height 10
type input "1.00"
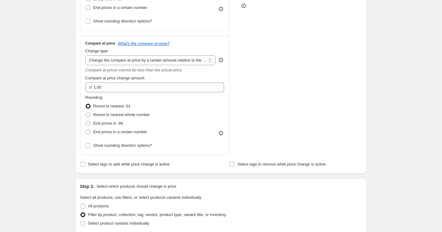
click at [76, 92] on div "Step 2. Select how the prices should change Use bulk price change rules Set pro…" at bounding box center [221, 23] width 292 height 300
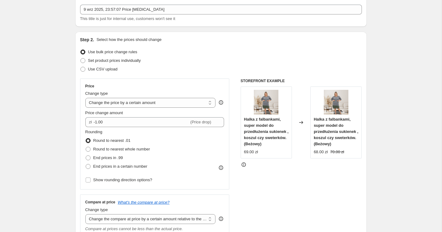
scroll to position [33, 0]
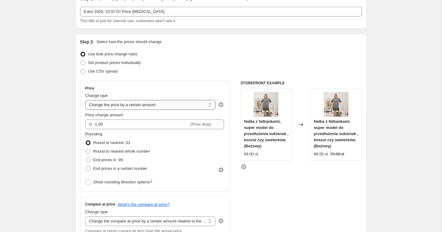
click at [107, 104] on select "Change the price to a certain amount Change the price by a certain amount Chang…" at bounding box center [150, 105] width 131 height 10
select select "no_change"
click at [85, 100] on select "Change the price to a certain amount Change the price by a certain amount Chang…" at bounding box center [150, 105] width 131 height 10
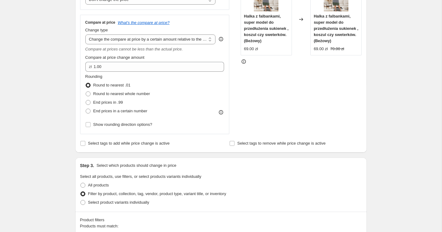
scroll to position [132, 0]
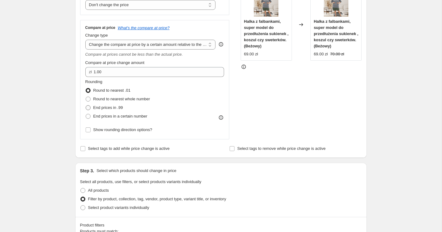
click at [116, 108] on span "End prices in .99" at bounding box center [108, 107] width 30 height 5
click at [86, 105] on input "End prices in .99" at bounding box center [86, 105] width 0 height 0
radio input "true"
click at [118, 117] on span "End prices in a certain number" at bounding box center [120, 116] width 54 height 5
click at [86, 114] on input "End prices in a certain number" at bounding box center [86, 114] width 0 height 0
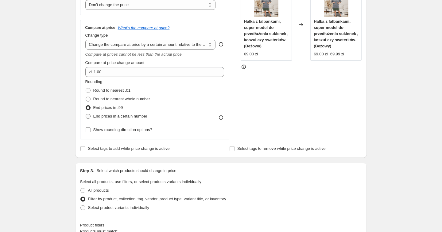
radio input "true"
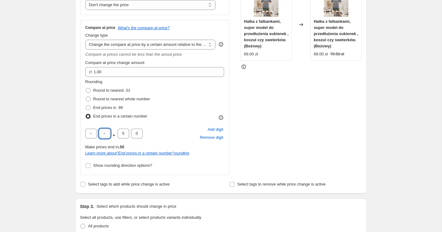
click at [109, 132] on input "text" at bounding box center [105, 133] width 12 height 10
type input "9"
type input "0"
click at [63, 138] on div "Create new price [MEDICAL_DATA]. This page is ready Create new price [MEDICAL_D…" at bounding box center [221, 230] width 442 height 724
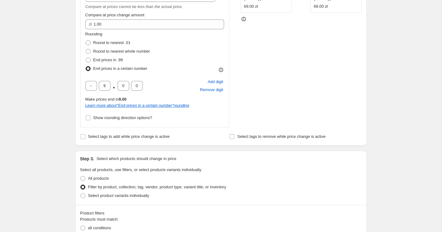
scroll to position [158, 0]
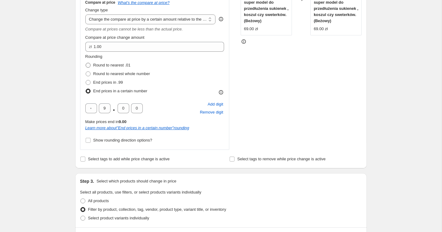
click at [106, 66] on span "Round to nearest .01" at bounding box center [111, 65] width 37 height 5
click at [86, 63] on input "Round to nearest .01" at bounding box center [86, 63] width 0 height 0
radio input "true"
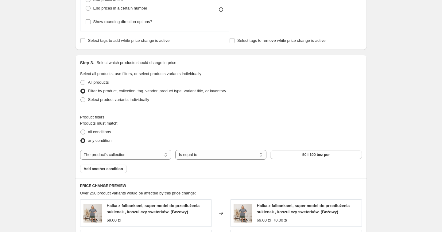
scroll to position [240, 0]
click at [124, 7] on span "End prices in a certain number" at bounding box center [120, 8] width 54 height 5
click at [86, 6] on input "End prices in a certain number" at bounding box center [86, 6] width 0 height 0
radio input "true"
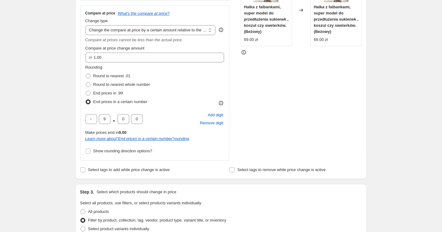
scroll to position [143, 0]
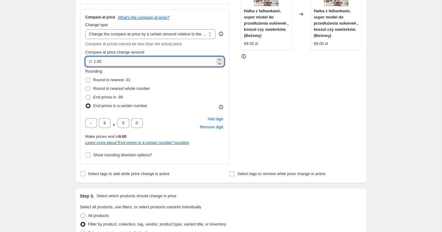
click at [107, 61] on input "1.00" at bounding box center [154, 62] width 121 height 10
type input "9.00"
click at [65, 78] on div "Create new price [MEDICAL_DATA]. This page is ready Create new price [MEDICAL_D…" at bounding box center [221, 219] width 442 height 724
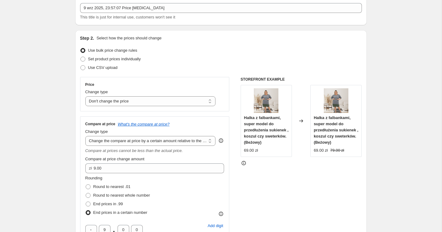
scroll to position [36, 0]
click at [96, 107] on div "Price Change type Change the price to a certain amount Change the price by a ce…" at bounding box center [155, 94] width 150 height 34
click at [97, 100] on select "Change the price to a certain amount Change the price by a certain amount Chang…" at bounding box center [150, 102] width 131 height 10
select select "to"
click at [85, 97] on select "Change the price to a certain amount Change the price by a certain amount Chang…" at bounding box center [150, 102] width 131 height 10
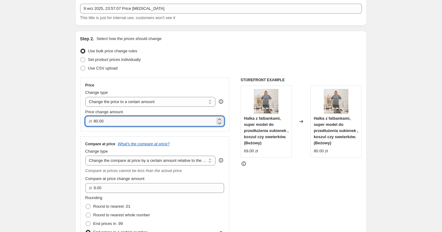
click at [107, 119] on input "80.00" at bounding box center [154, 121] width 121 height 10
type input "50.00"
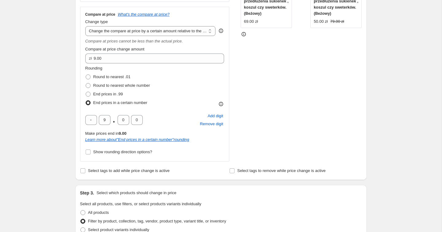
scroll to position [165, 0]
click at [121, 30] on select "Change the compare at price to the current price (sale) Change the compare at p…" at bounding box center [150, 31] width 131 height 10
select select "ep"
click at [85, 26] on select "Change the compare at price to the current price (sale) Change the compare at p…" at bounding box center [150, 31] width 131 height 10
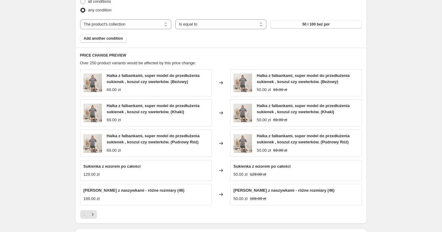
scroll to position [305, 0]
click at [93, 215] on icon "Next" at bounding box center [93, 214] width 6 height 6
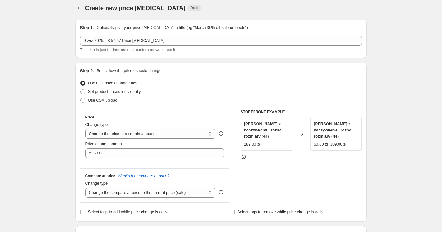
scroll to position [0, 0]
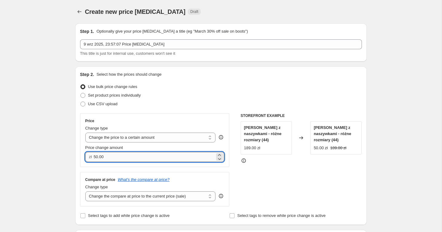
click at [126, 155] on input "50.00" at bounding box center [154, 157] width 121 height 10
type input "1"
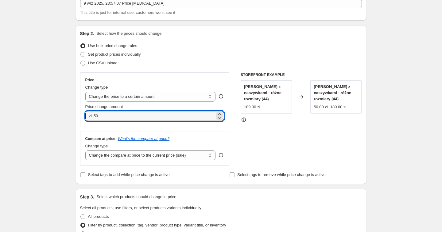
scroll to position [41, 0]
type input "50.00"
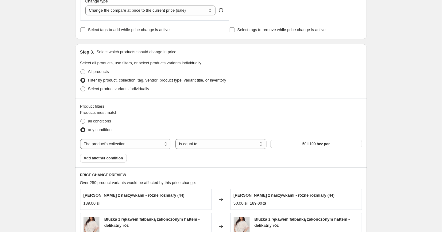
scroll to position [186, 0]
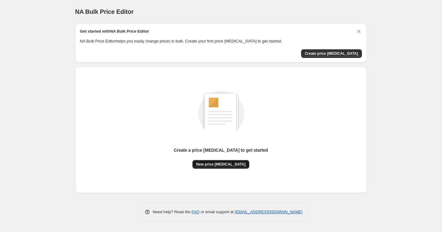
click at [232, 162] on span "New price [MEDICAL_DATA]" at bounding box center [220, 164] width 49 height 5
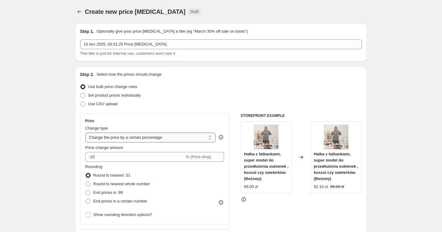
click at [132, 140] on select "Change the price to a certain amount Change the price by a certain amount Chang…" at bounding box center [150, 137] width 131 height 10
select select "to"
click at [85, 132] on select "Change the price to a certain amount Change the price by a certain amount Chang…" at bounding box center [150, 137] width 131 height 10
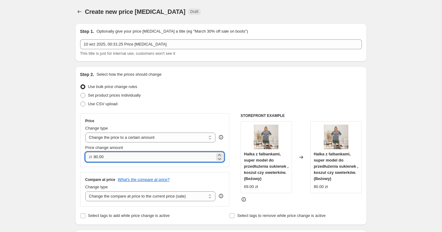
click at [122, 159] on input "80.00" at bounding box center [154, 157] width 121 height 10
type input "50.00"
click at [75, 173] on div "Step 2. Select how the prices should change Use bulk price change rules Set pro…" at bounding box center [221, 145] width 292 height 158
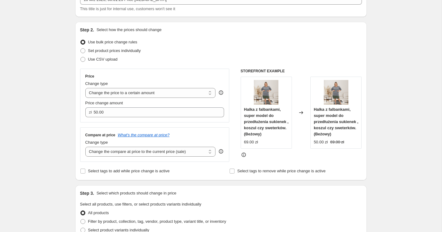
scroll to position [44, 0]
click at [119, 154] on select "Change the compare at price to the current price (sale) Change the compare at p…" at bounding box center [150, 152] width 131 height 10
select select "no_change"
click at [85, 147] on select "Change the compare at price to the current price (sale) Change the compare at p…" at bounding box center [150, 152] width 131 height 10
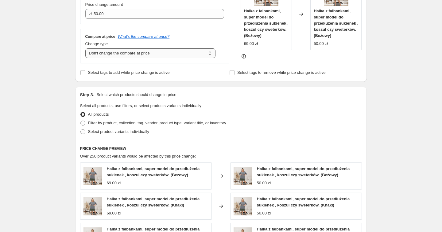
scroll to position [147, 0]
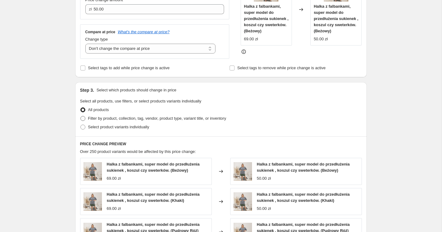
click at [116, 118] on span "Filter by product, collection, tag, vendor, product type, variant title, or inv…" at bounding box center [157, 118] width 138 height 5
click at [81, 116] on input "Filter by product, collection, tag, vendor, product type, variant title, or inv…" at bounding box center [80, 116] width 0 height 0
radio input "true"
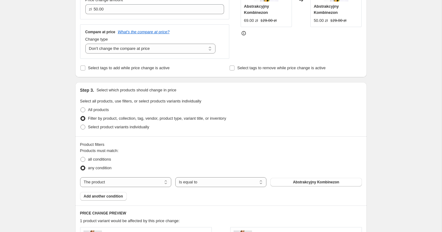
scroll to position [181, 0]
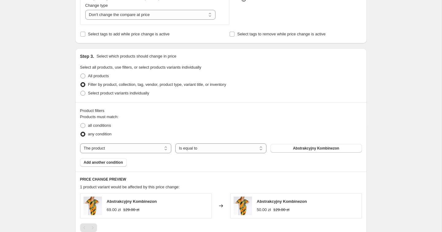
click at [124, 141] on div "Products must match: all conditions any condition The product The product's col…" at bounding box center [221, 140] width 282 height 53
click at [124, 148] on select "The product The product's collection The product's tag The product's vendor The…" at bounding box center [125, 148] width 91 height 10
select select "collection"
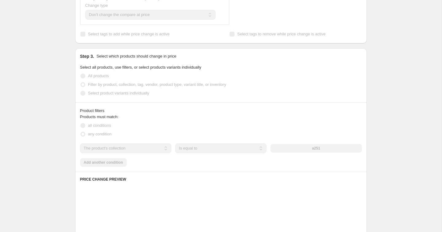
click at [321, 150] on div "The product The product's collection The product's tag The product's vendor The…" at bounding box center [221, 148] width 282 height 10
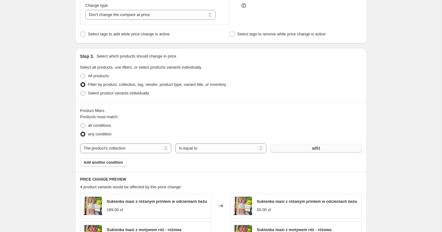
click at [322, 148] on button "a251" at bounding box center [316, 148] width 91 height 9
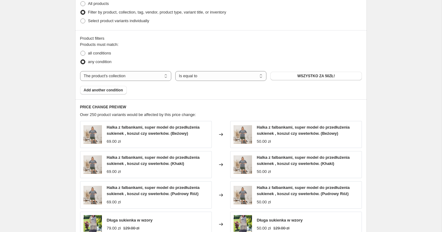
scroll to position [254, 0]
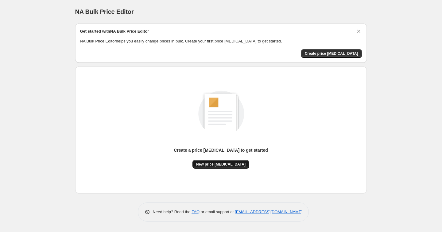
click at [234, 163] on span "New price [MEDICAL_DATA]" at bounding box center [220, 164] width 49 height 5
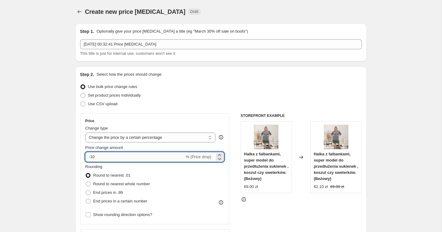
click at [120, 156] on input "-10" at bounding box center [134, 157] width 99 height 10
click at [143, 136] on select "Change the price to a certain amount Change the price by a certain amount Chang…" at bounding box center [150, 137] width 131 height 10
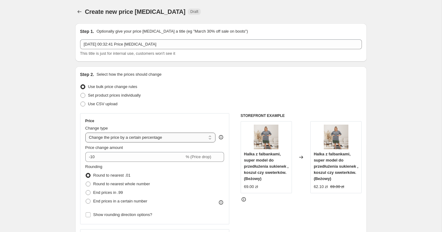
select select "by"
click at [85, 132] on select "Change the price to a certain amount Change the price by a certain amount Chang…" at bounding box center [150, 137] width 131 height 10
type input "-10.00"
click at [144, 136] on select "Change the price to a certain amount Change the price by a certain amount Chang…" at bounding box center [150, 137] width 131 height 10
select select "to"
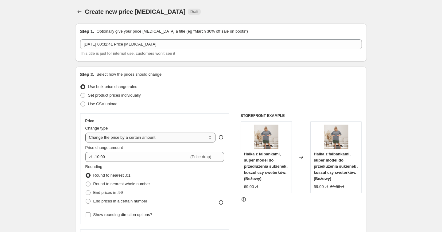
click at [85, 132] on select "Change the price to a certain amount Change the price by a certain amount Chang…" at bounding box center [150, 137] width 131 height 10
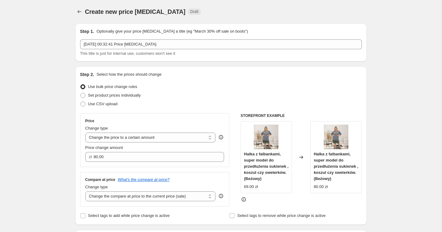
click at [129, 163] on div "Price Change type Change the price to a certain amount Change the price by a ce…" at bounding box center [155, 140] width 150 height 54
click at [129, 162] on div "Price Change type Change the price to a certain amount Change the price by a ce…" at bounding box center [155, 140] width 150 height 54
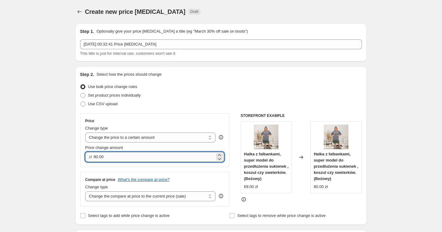
click at [129, 158] on input "80.00" at bounding box center [154, 157] width 121 height 10
type input "100.00"
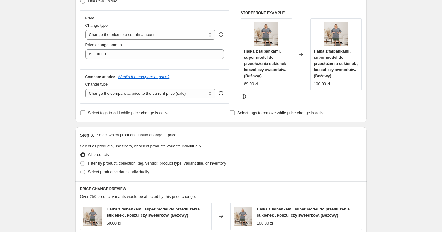
scroll to position [104, 0]
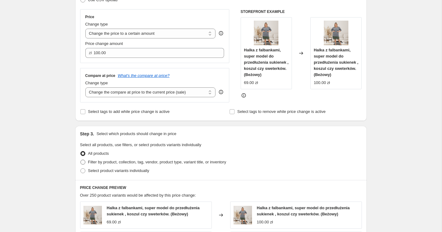
click at [129, 161] on span "Filter by product, collection, tag, vendor, product type, variant title, or inv…" at bounding box center [157, 161] width 138 height 5
click at [81, 160] on input "Filter by product, collection, tag, vendor, product type, variant title, or inv…" at bounding box center [80, 159] width 0 height 0
radio input "true"
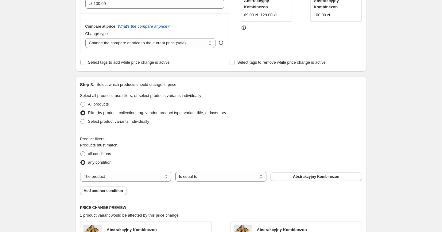
scroll to position [153, 0]
click at [138, 175] on select "The product The product's collection The product's tag The product's vendor The…" at bounding box center [125, 177] width 91 height 10
select select "collection"
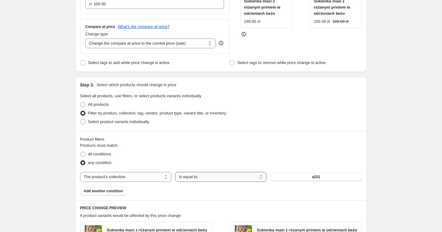
click at [193, 174] on select "Is equal to Is not equal to" at bounding box center [220, 177] width 91 height 10
click at [299, 176] on button "a251" at bounding box center [316, 176] width 91 height 9
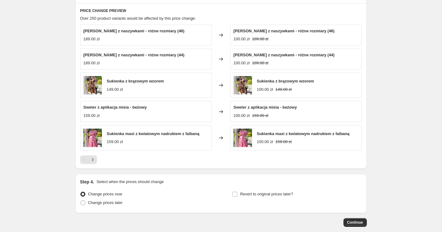
scroll to position [351, 0]
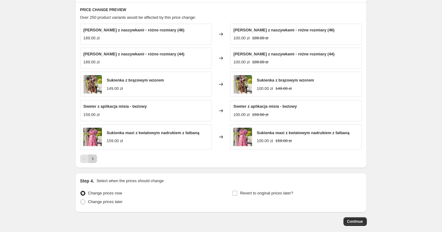
click at [93, 160] on icon "Next" at bounding box center [93, 158] width 6 height 6
